Goal: Information Seeking & Learning: Learn about a topic

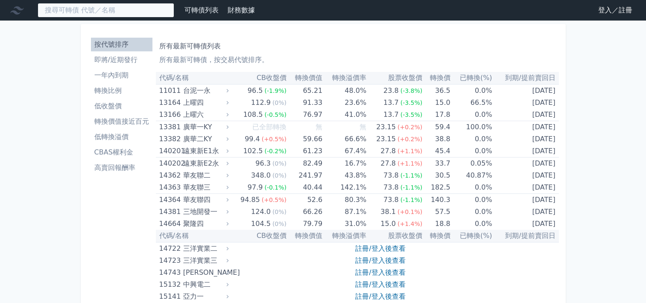
click at [131, 15] on input at bounding box center [106, 10] width 137 height 15
paste input "6509"
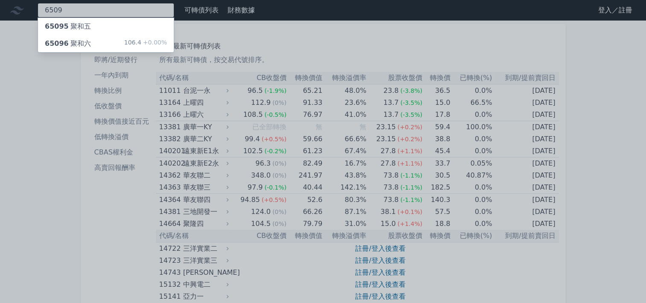
type input "6509"
click at [113, 31] on div "65095 聚和五" at bounding box center [106, 26] width 136 height 17
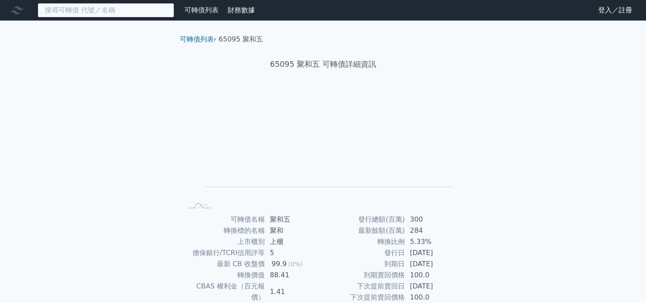
click at [94, 7] on input at bounding box center [106, 10] width 137 height 15
paste input "6509"
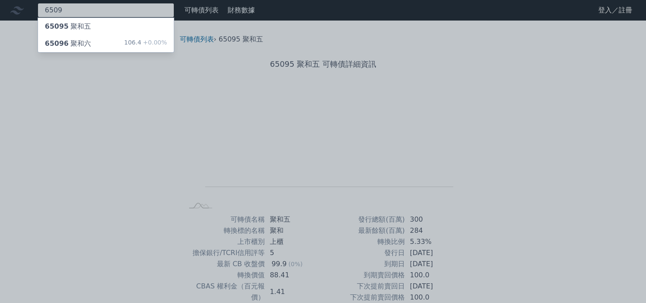
type input "6509"
click at [83, 43] on div "65096 聚和六" at bounding box center [68, 43] width 46 height 10
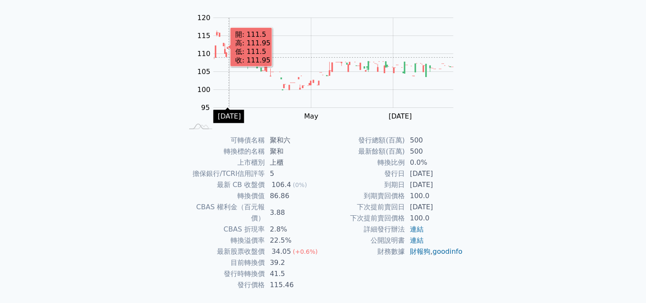
scroll to position [93, 0]
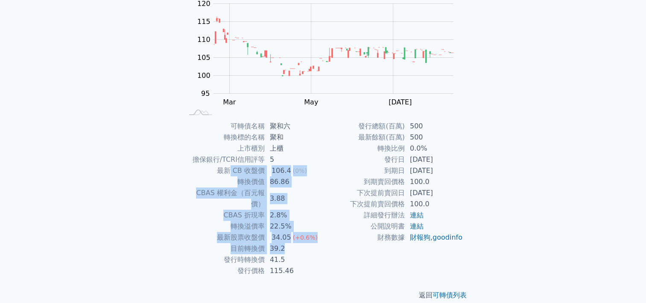
drag, startPoint x: 229, startPoint y: 169, endPoint x: 292, endPoint y: 233, distance: 89.7
click at [292, 233] on tbody "可轉債名稱 聚和六 轉換標的名稱 聚和 上市櫃別 上櫃 擔保銀行/TCRI信用評等 5 最新 CB 收盤價 106.4 (0%) 轉換價值 86.86 CBA…" at bounding box center [253, 198] width 140 height 156
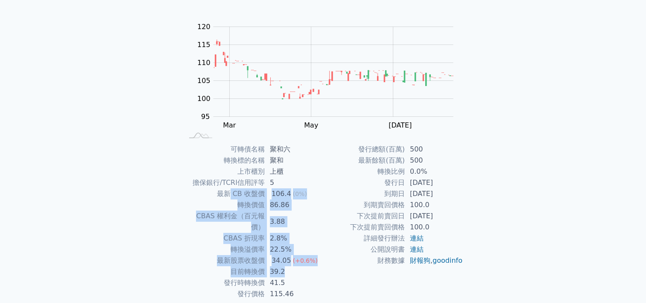
scroll to position [0, 0]
